Goal: Find specific page/section: Find specific page/section

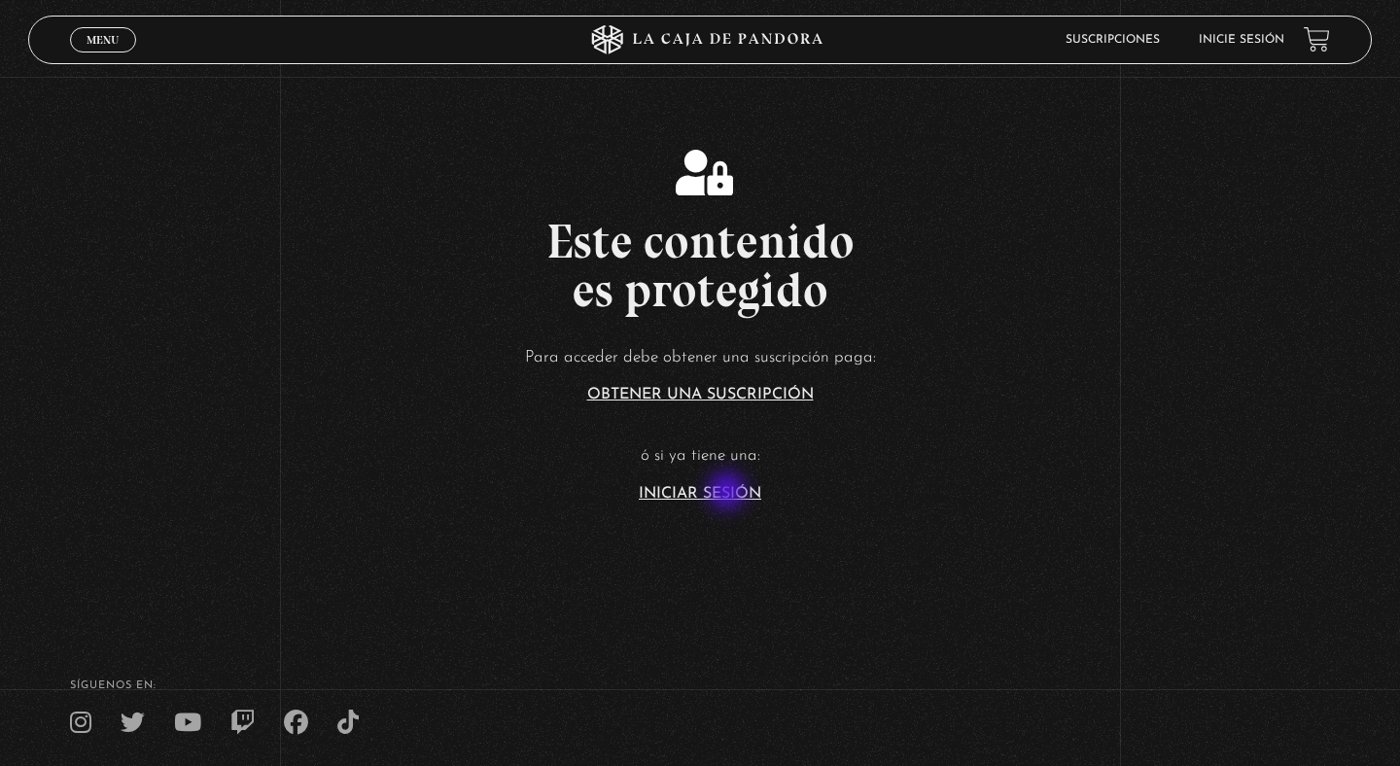
click at [729, 493] on link "Iniciar Sesión" at bounding box center [700, 494] width 122 height 16
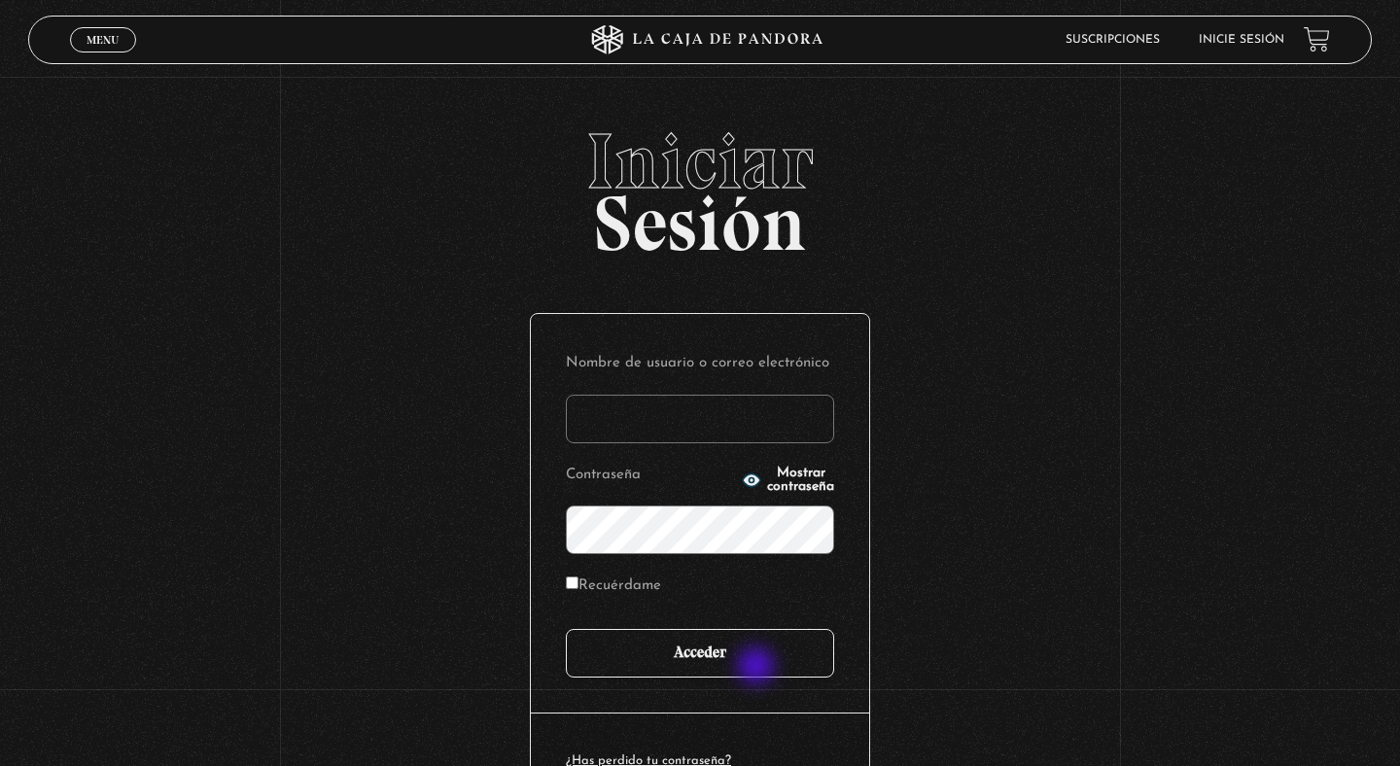
type input "kars.u10@hotmail.com"
click at [758, 668] on input "Acceder" at bounding box center [700, 653] width 268 height 49
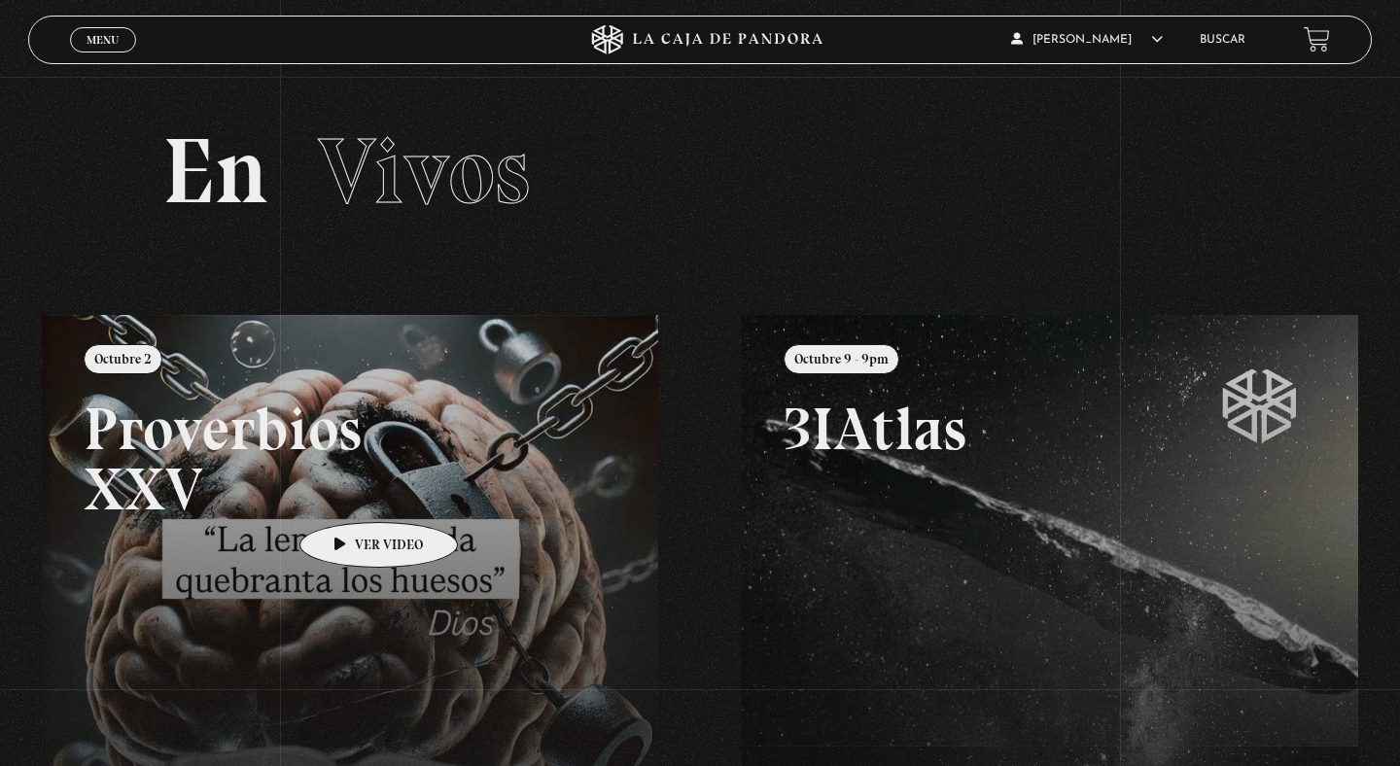
click at [348, 493] on link at bounding box center [742, 698] width 1400 height 766
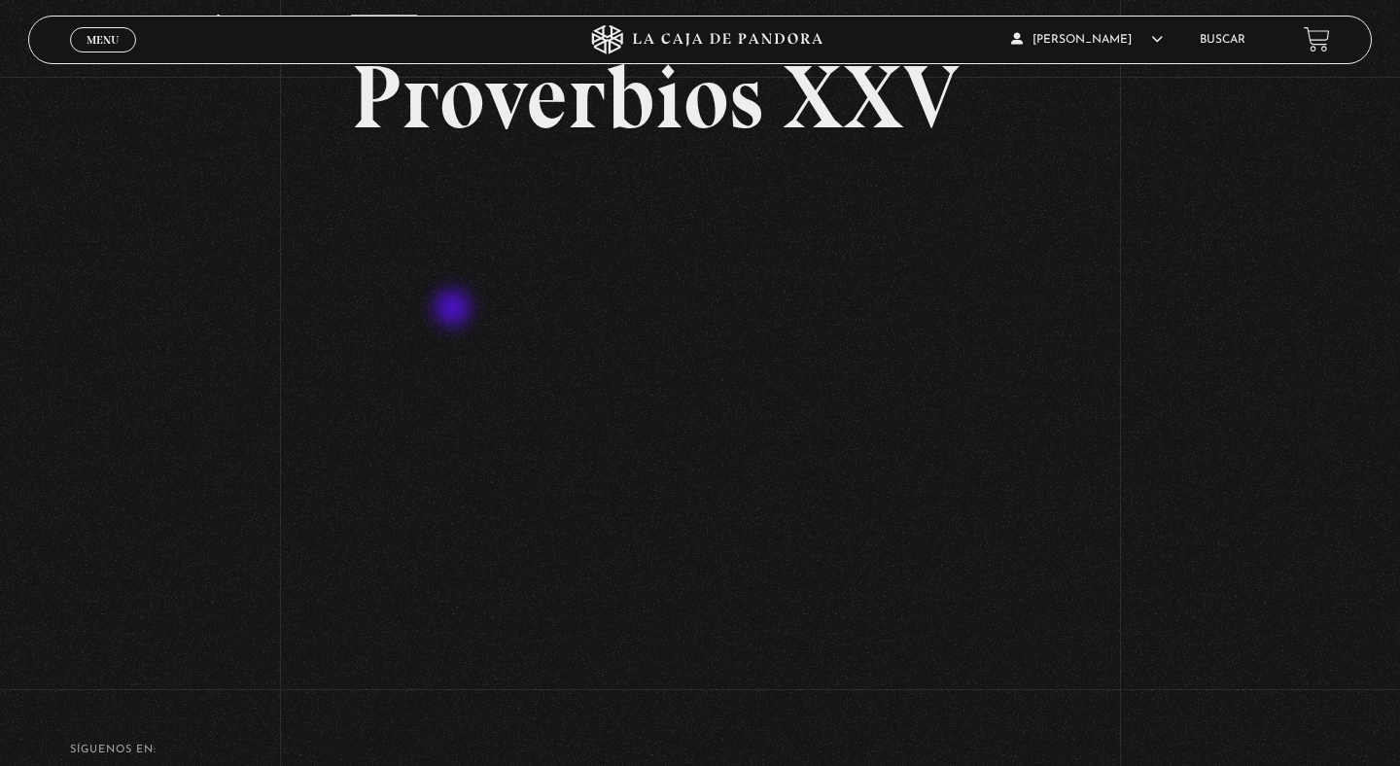
scroll to position [160, 0]
